Goal: Navigation & Orientation: Find specific page/section

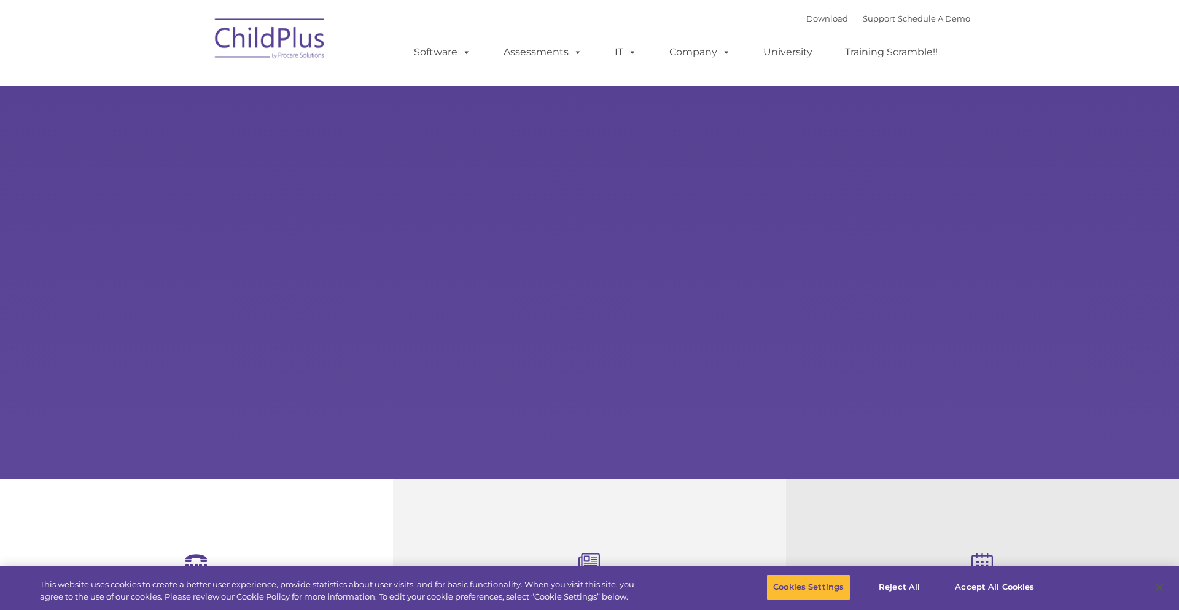
select select "MEDIUM"
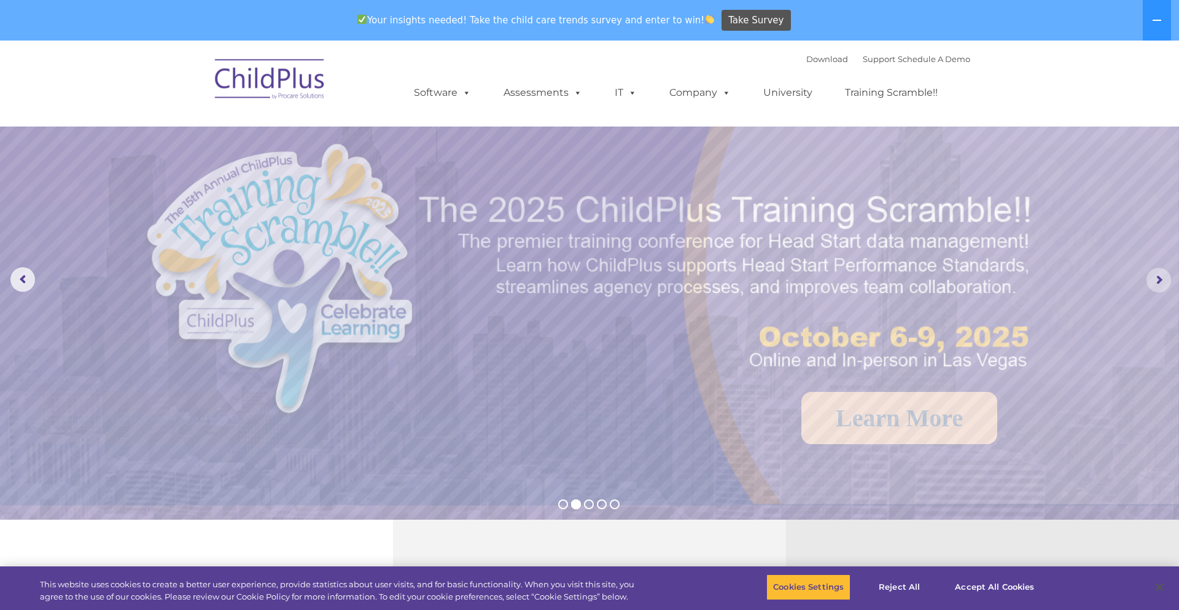
click at [1157, 280] on rs-arrow at bounding box center [1159, 280] width 25 height 25
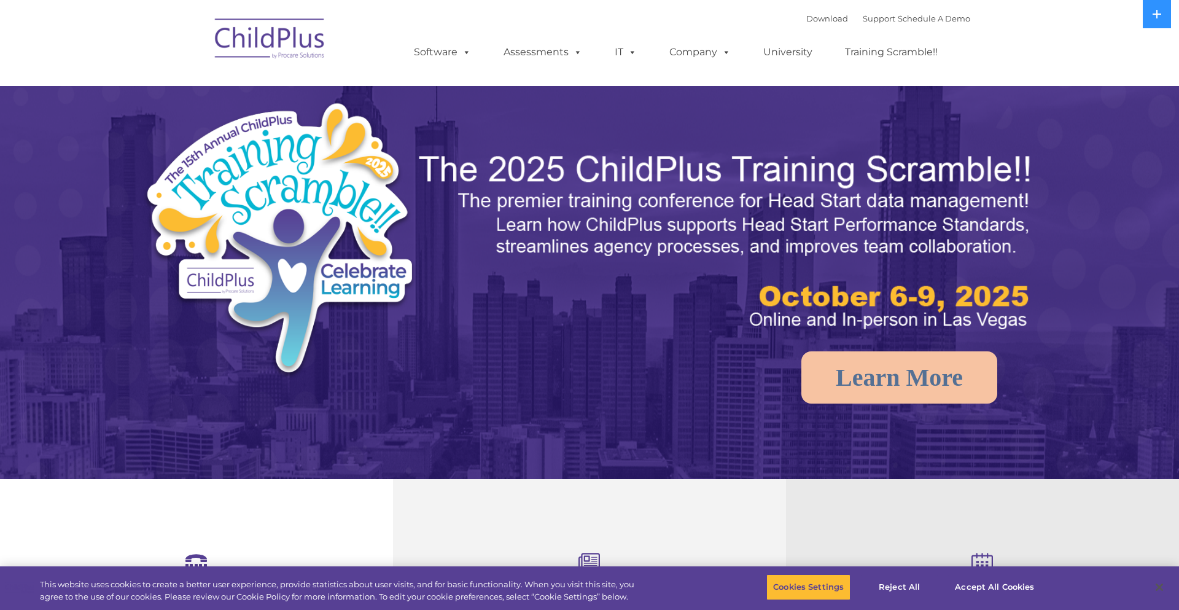
select select "MEDIUM"
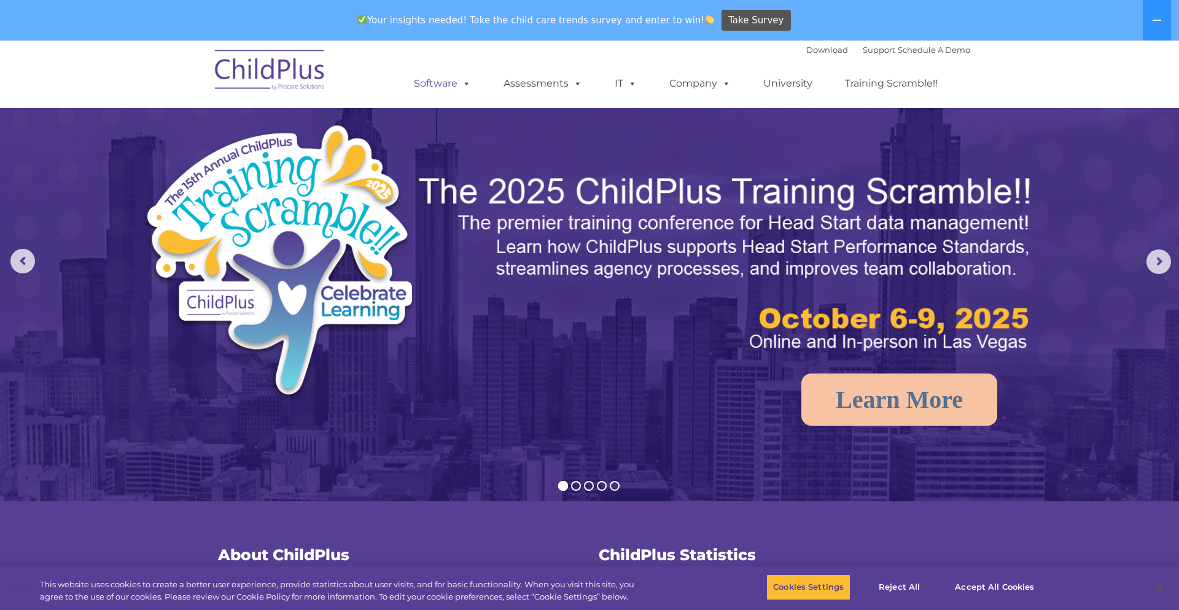
click at [457, 82] on link "Software" at bounding box center [443, 83] width 82 height 25
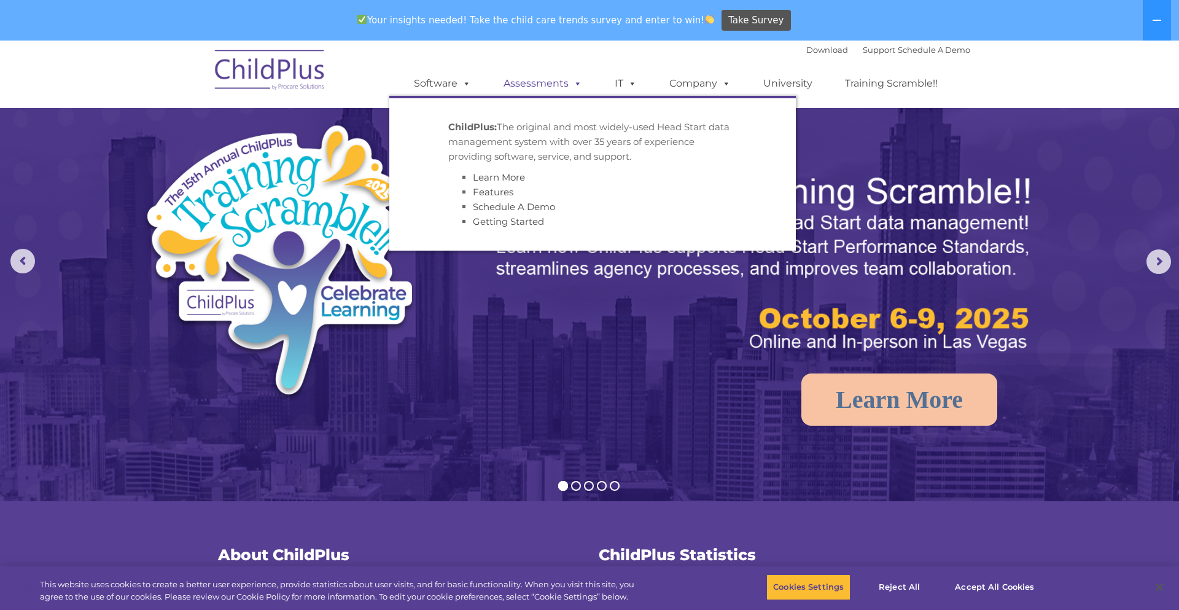
click at [517, 85] on link "Assessments" at bounding box center [542, 83] width 103 height 25
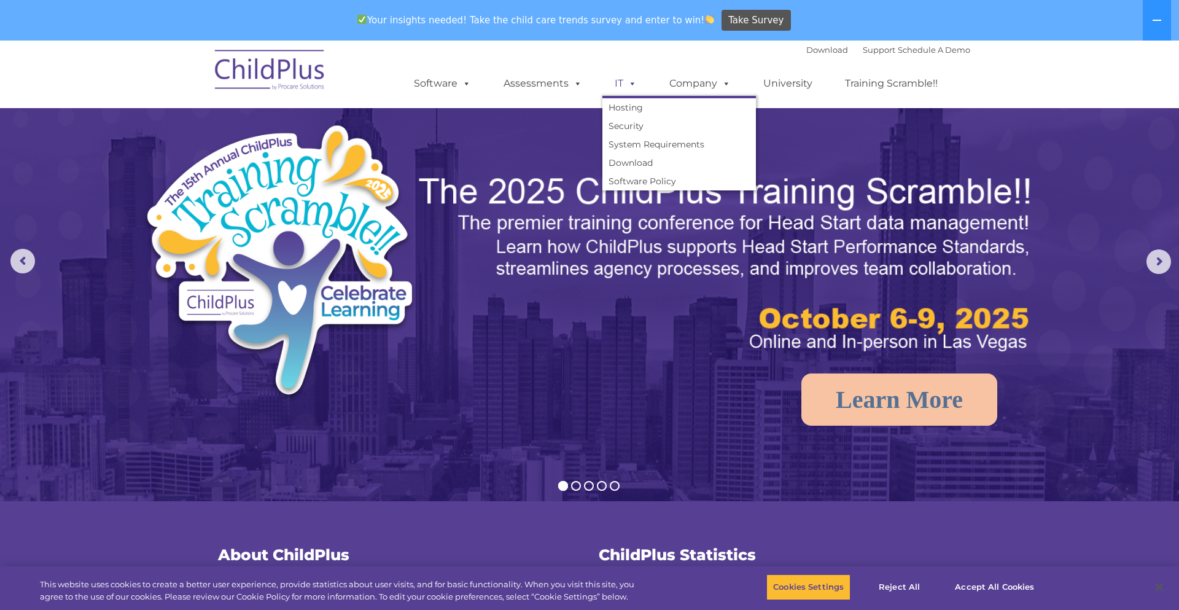
click at [610, 86] on link "IT" at bounding box center [626, 83] width 47 height 25
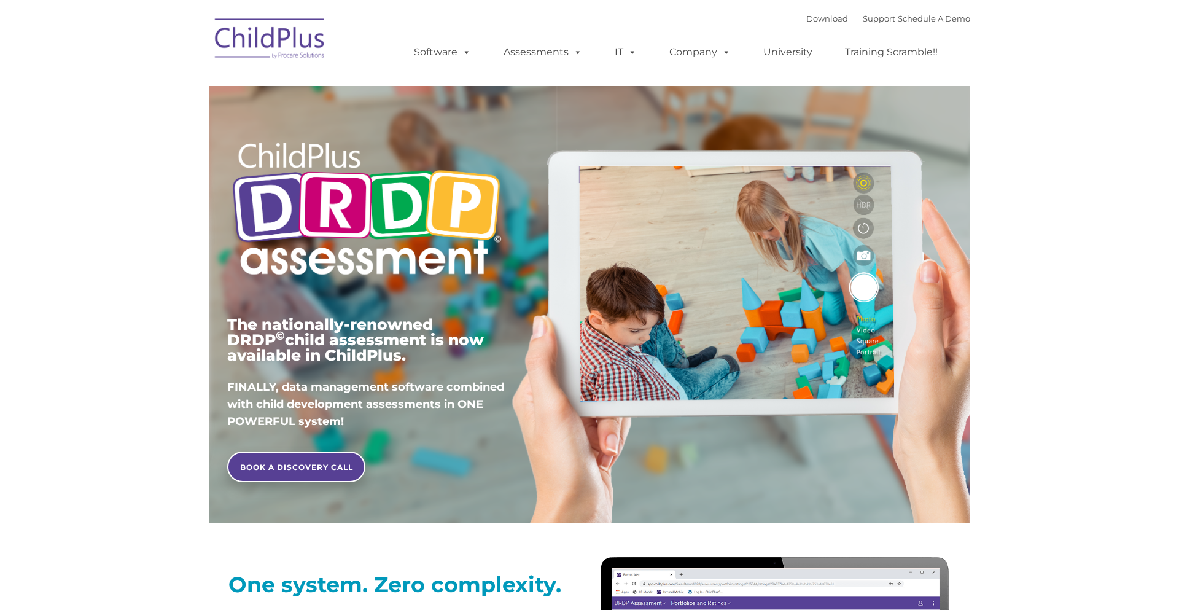
click at [695, 68] on ul "Software ChildPlus: The original and most widely-used Head Start data managemen…" at bounding box center [679, 52] width 581 height 49
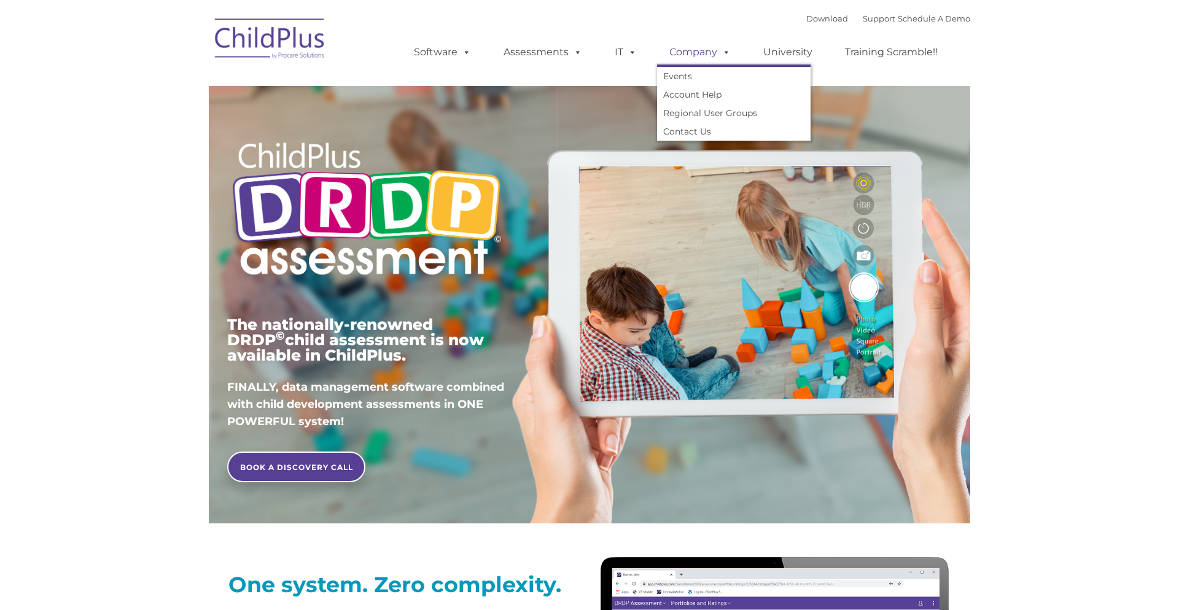
type input ""
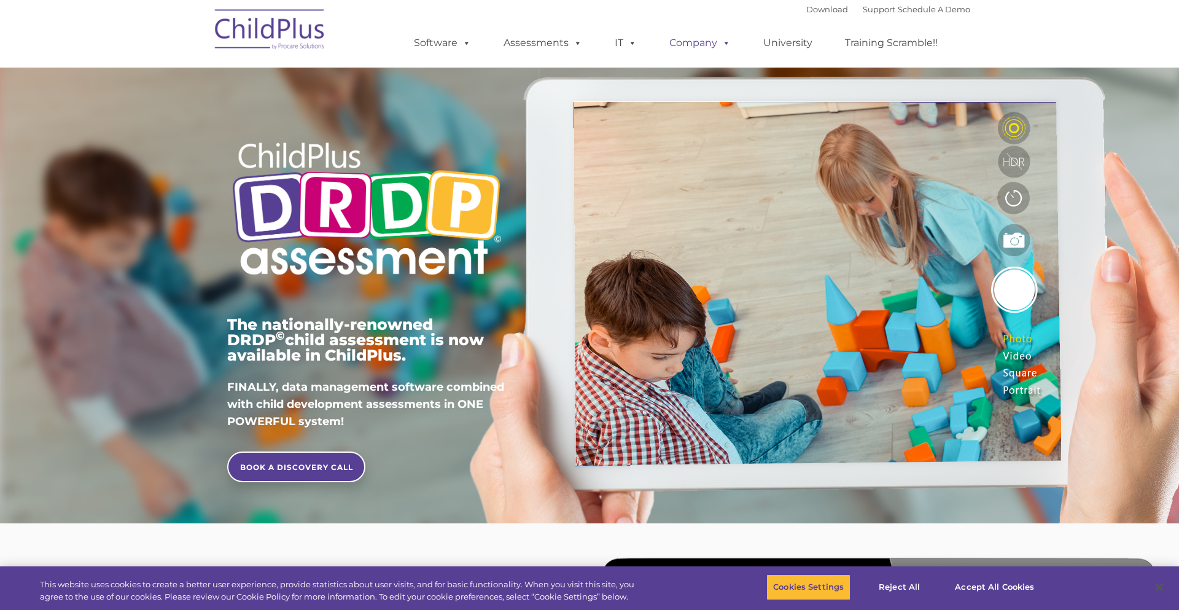
click at [694, 51] on link "Company" at bounding box center [700, 43] width 86 height 25
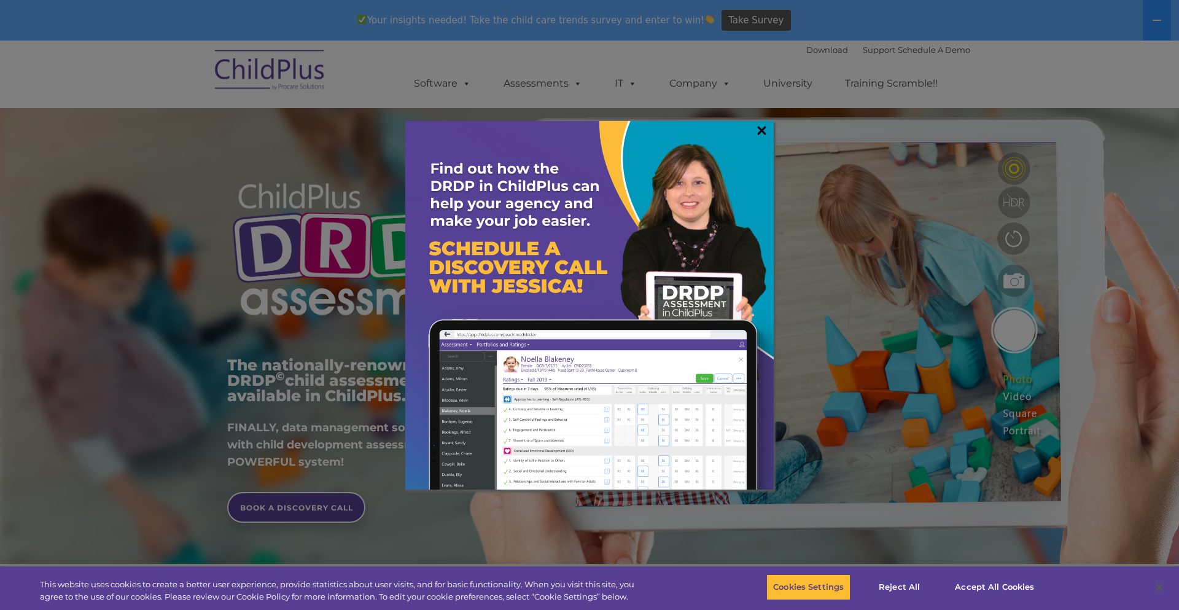
click at [762, 130] on link "×" at bounding box center [762, 130] width 14 height 12
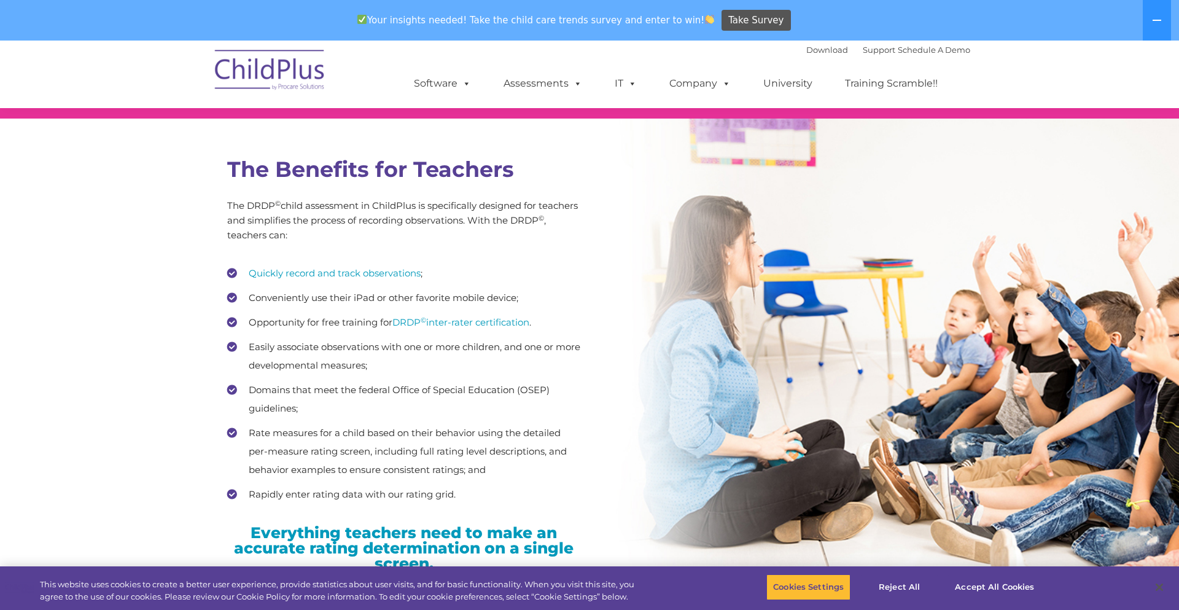
scroll to position [1457, 0]
